Goal: Book appointment/travel/reservation

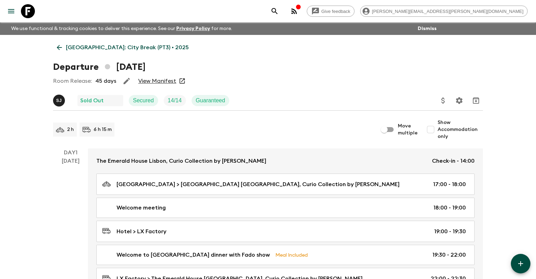
scroll to position [737, 0]
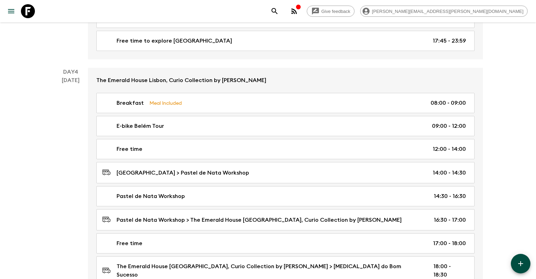
click at [297, 10] on icon "button" at bounding box center [294, 11] width 6 height 6
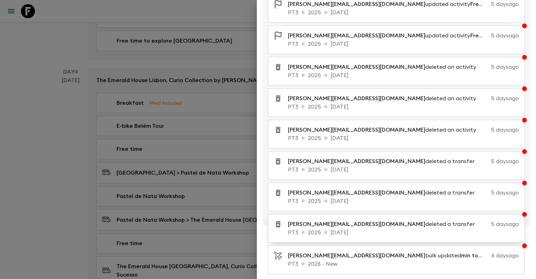
scroll to position [96, 0]
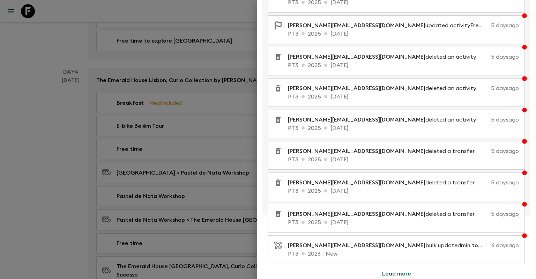
click at [46, 123] on div at bounding box center [268, 139] width 536 height 279
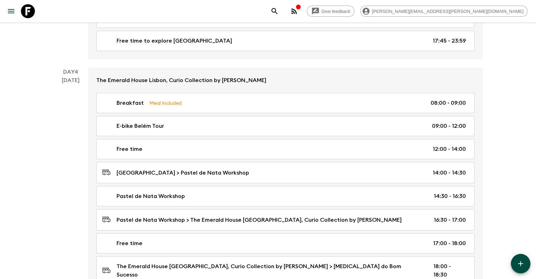
click at [28, 15] on icon at bounding box center [28, 11] width 14 height 14
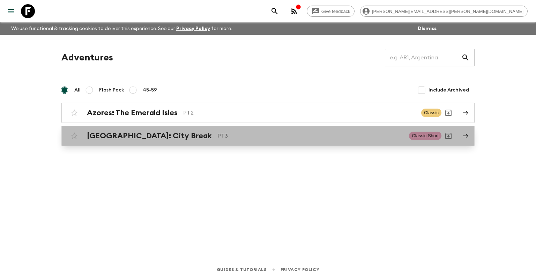
click at [105, 134] on h2 "[GEOGRAPHIC_DATA]: City Break" at bounding box center [149, 135] width 125 height 9
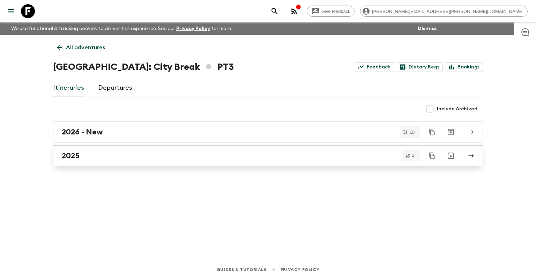
click at [105, 153] on div "2025" at bounding box center [261, 155] width 399 height 9
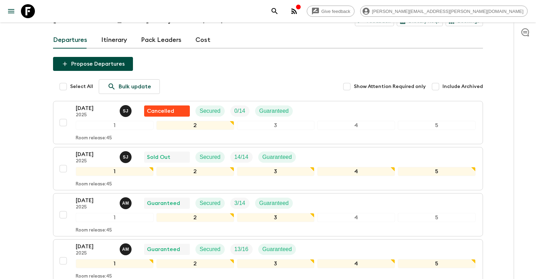
scroll to position [74, 0]
